Goal: Book appointment/travel/reservation

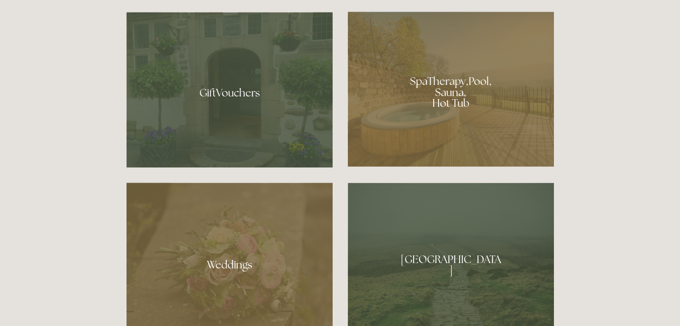
scroll to position [715, 0]
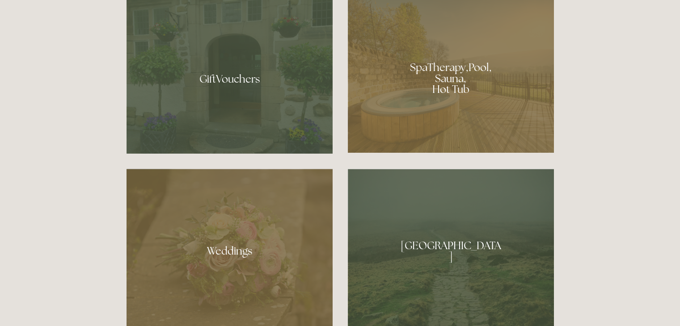
click at [467, 57] on div at bounding box center [451, 75] width 206 height 155
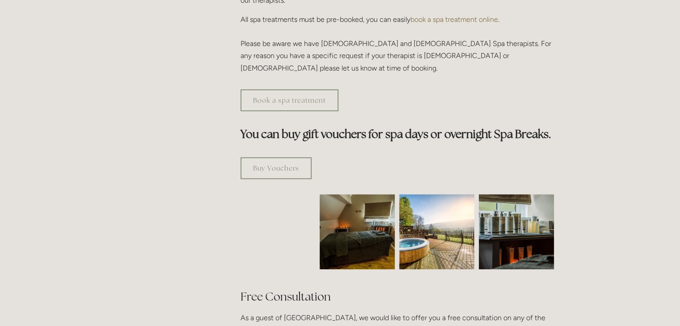
scroll to position [447, 0]
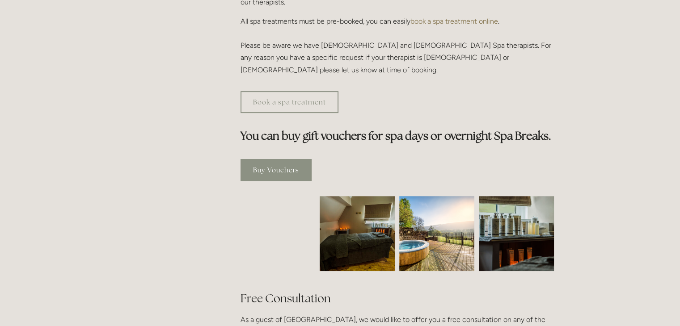
click at [272, 159] on link "Buy Vouchers" at bounding box center [276, 170] width 71 height 22
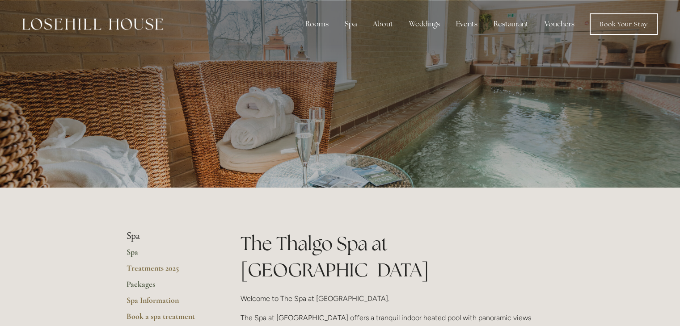
click at [145, 283] on link "Packages" at bounding box center [169, 287] width 85 height 16
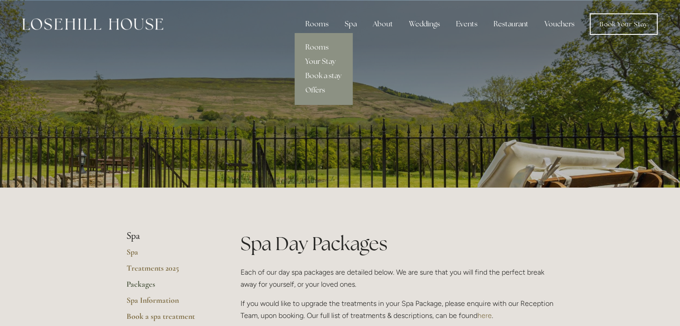
click at [322, 61] on link "Your Stay" at bounding box center [324, 62] width 58 height 14
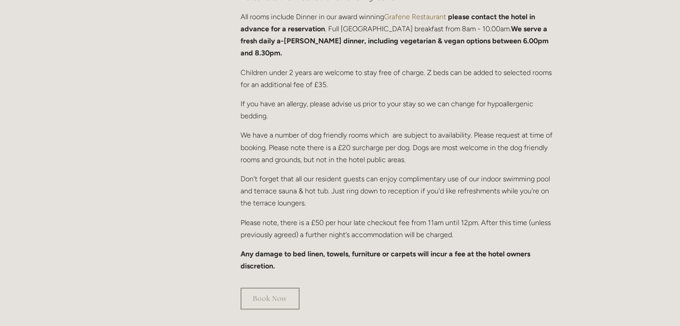
scroll to position [581, 0]
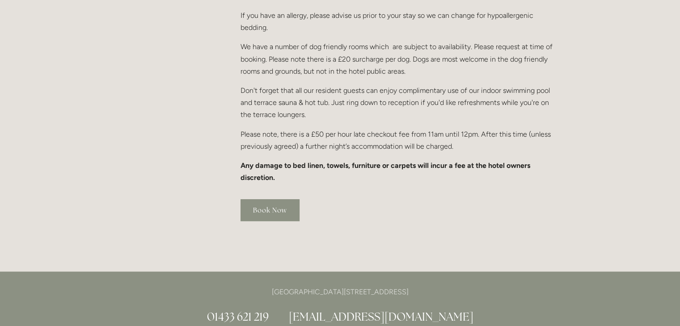
click at [281, 202] on link "Book Now" at bounding box center [270, 210] width 59 height 22
